Goal: Information Seeking & Learning: Learn about a topic

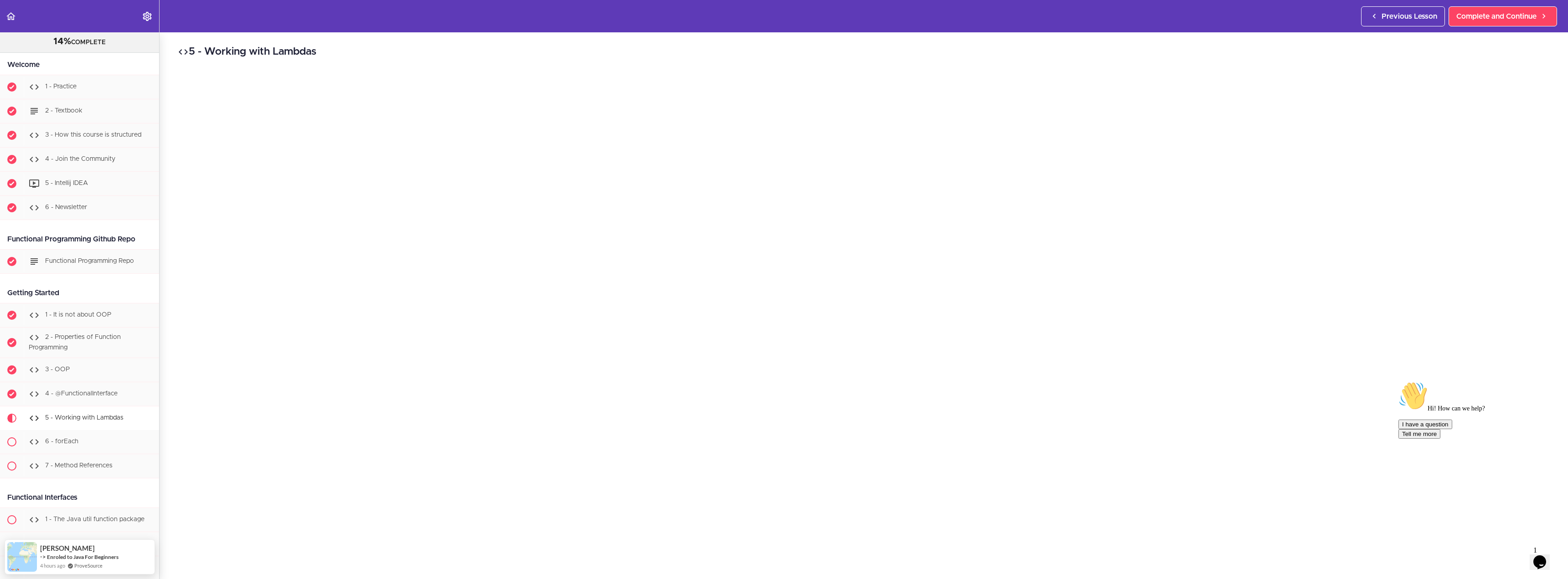
scroll to position [106, 0]
click at [1398, 381] on icon "Chat attention grabber" at bounding box center [1398, 381] width 0 height 0
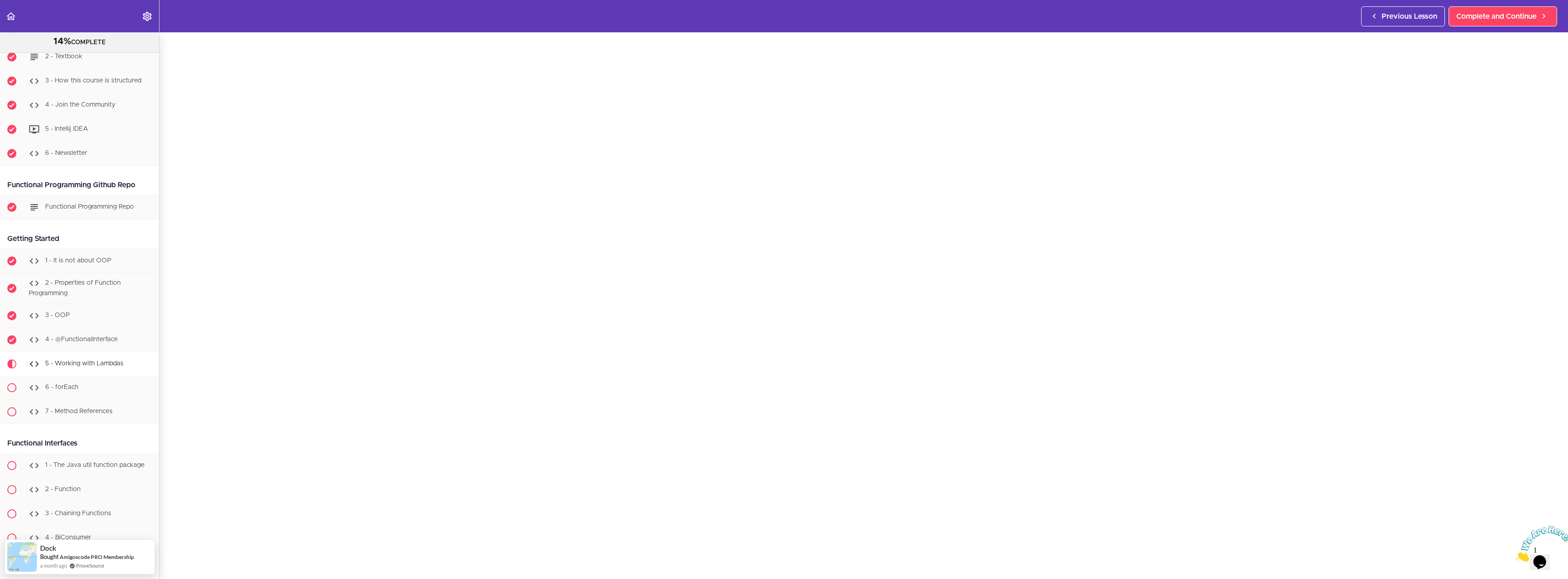
scroll to position [106, 0]
click at [1515, 555] on icon "Close" at bounding box center [1515, 559] width 0 height 8
click at [881, 548] on span "Complete and Continue" at bounding box center [858, 550] width 80 height 11
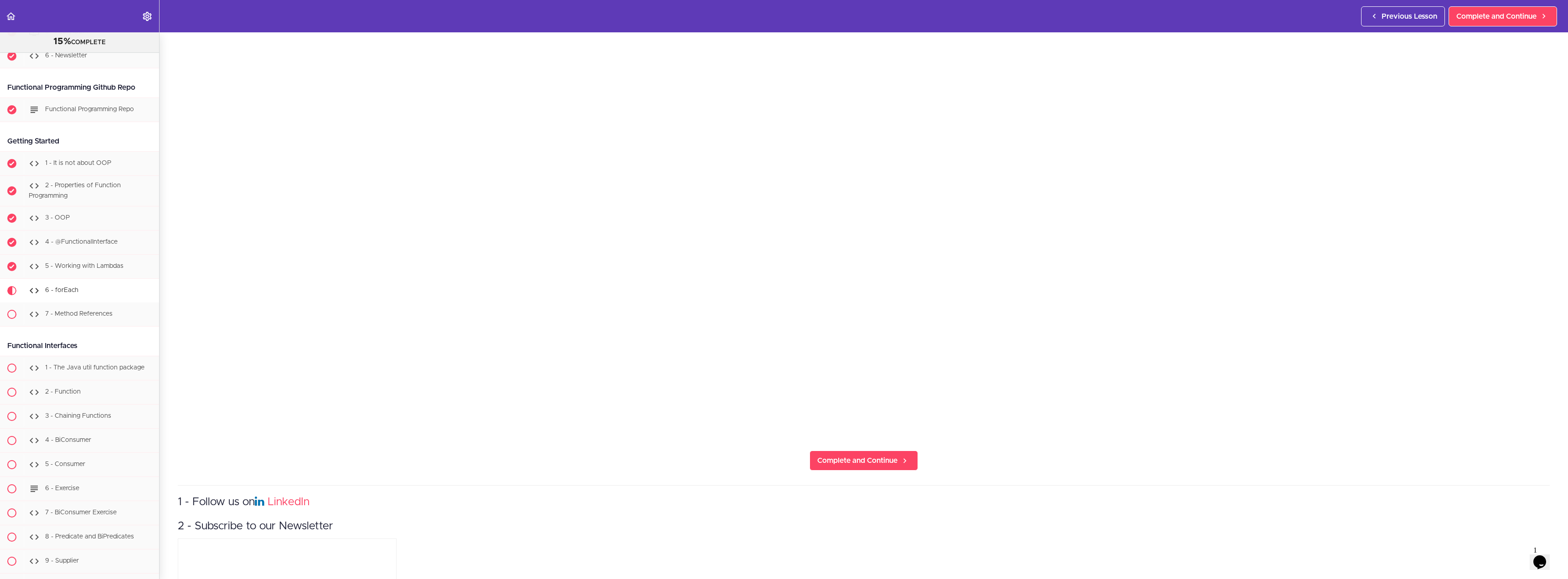
scroll to position [425, 0]
click at [880, 446] on link "Complete and Continue" at bounding box center [864, 444] width 108 height 20
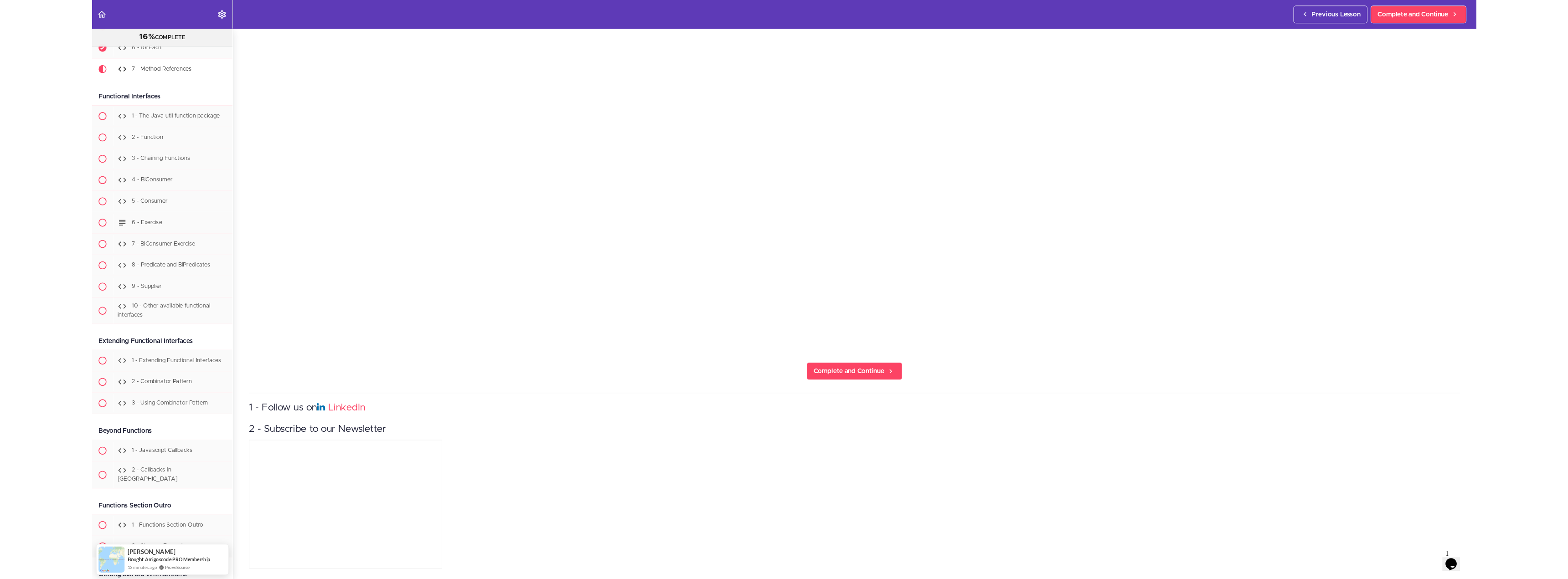
scroll to position [452, 0]
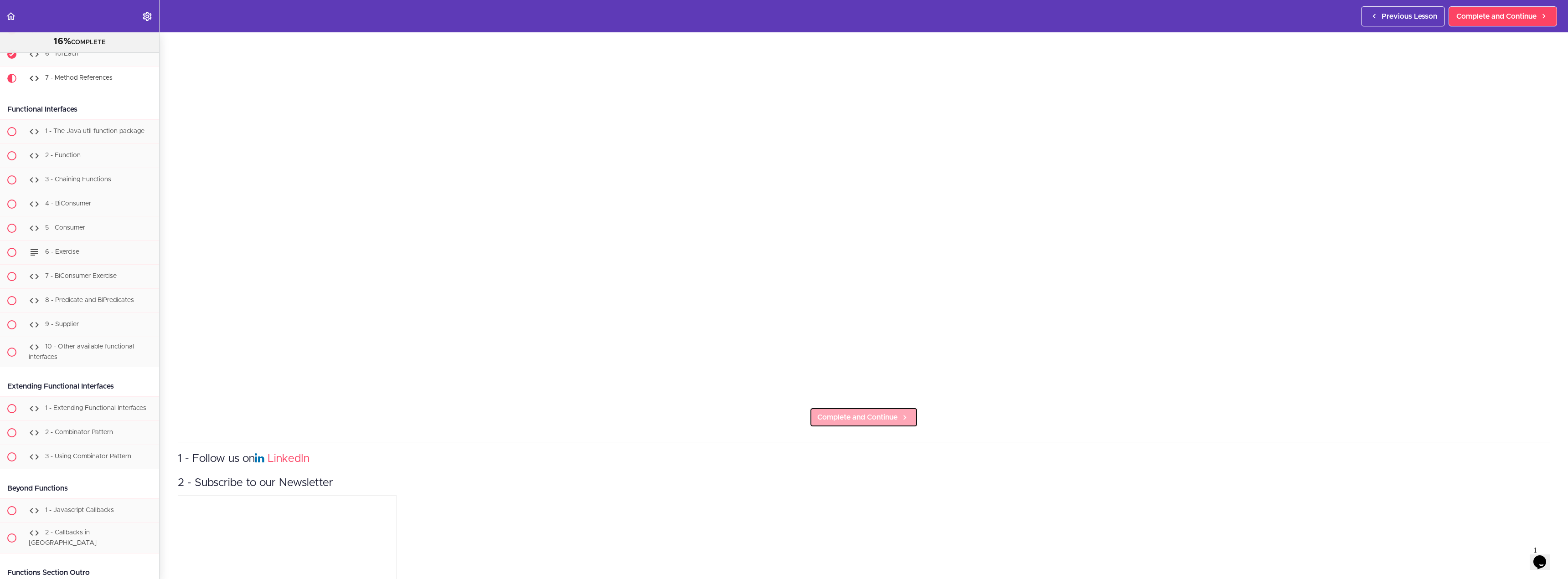
click at [886, 412] on span "Complete and Continue" at bounding box center [858, 417] width 80 height 11
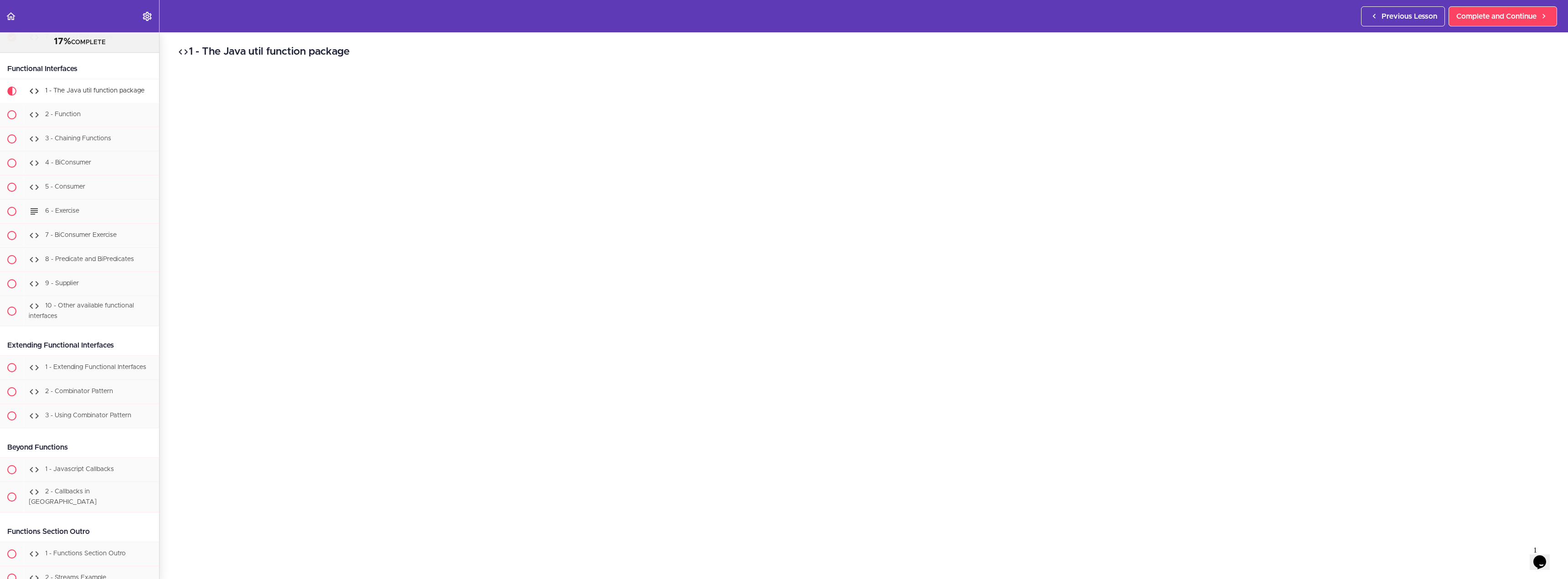
scroll to position [494, 0]
